Goal: Task Accomplishment & Management: Use online tool/utility

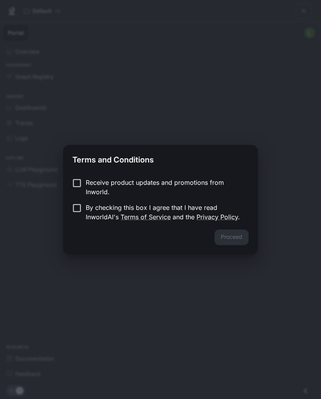
click at [234, 236] on div "Proceed" at bounding box center [160, 242] width 195 height 25
click at [225, 236] on button "Proceed" at bounding box center [232, 238] width 34 height 16
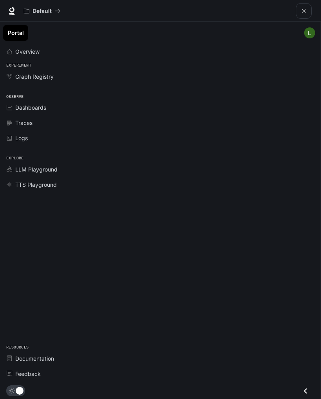
click at [38, 124] on div "Traces" at bounding box center [164, 123] width 299 height 8
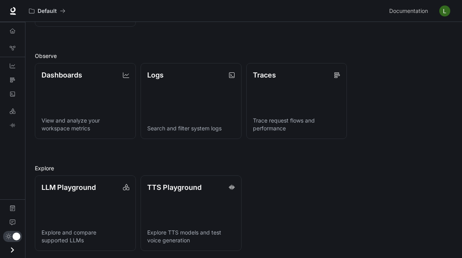
scroll to position [177, 0]
